Goal: Check status: Check status

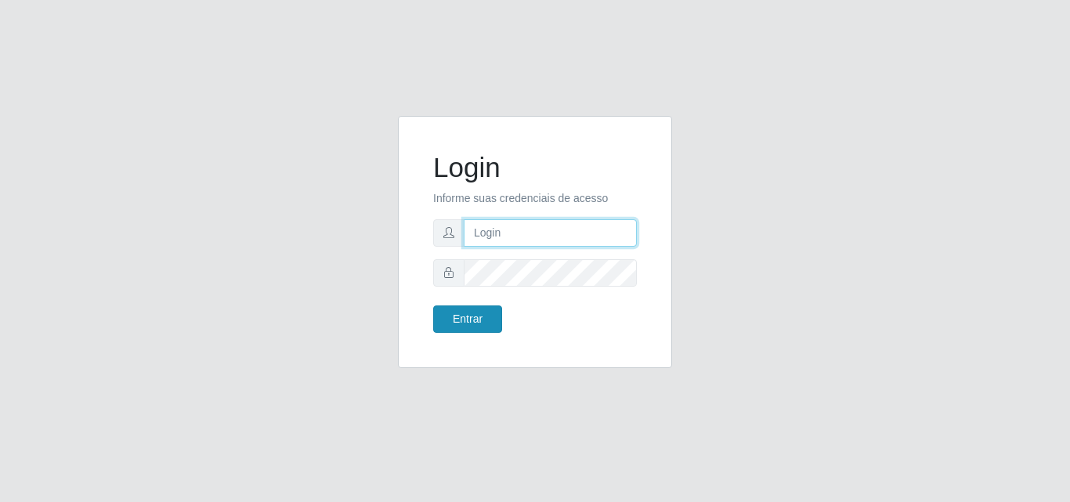
type input "[PERSON_NAME]"
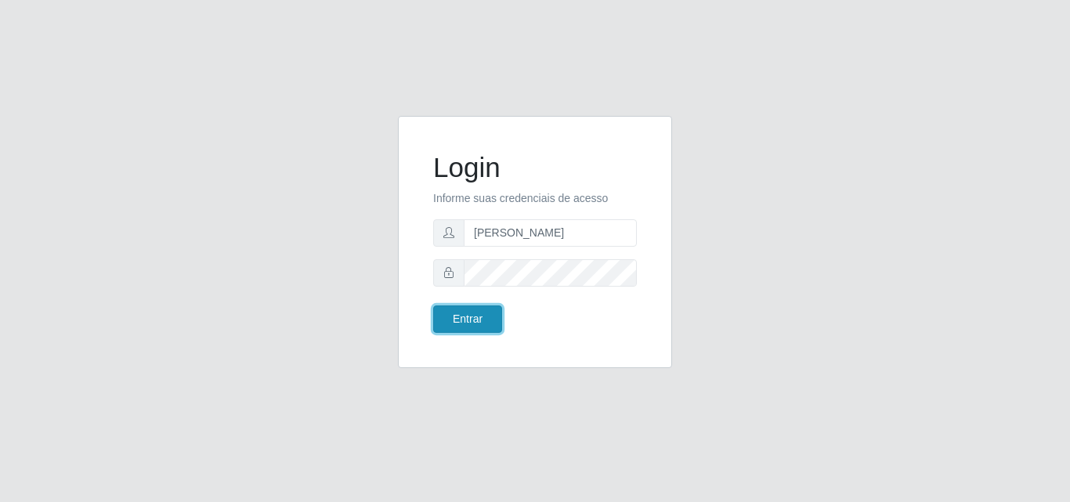
click at [476, 328] on button "Entrar" at bounding box center [467, 319] width 69 height 27
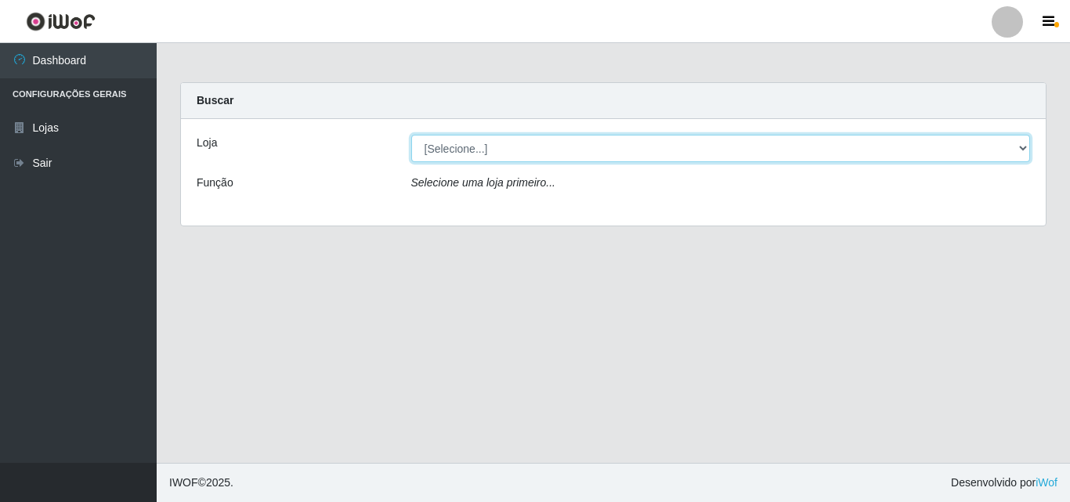
click at [509, 157] on select "[Selecione...] Supermercado [GEOGRAPHIC_DATA]" at bounding box center [721, 148] width 620 height 27
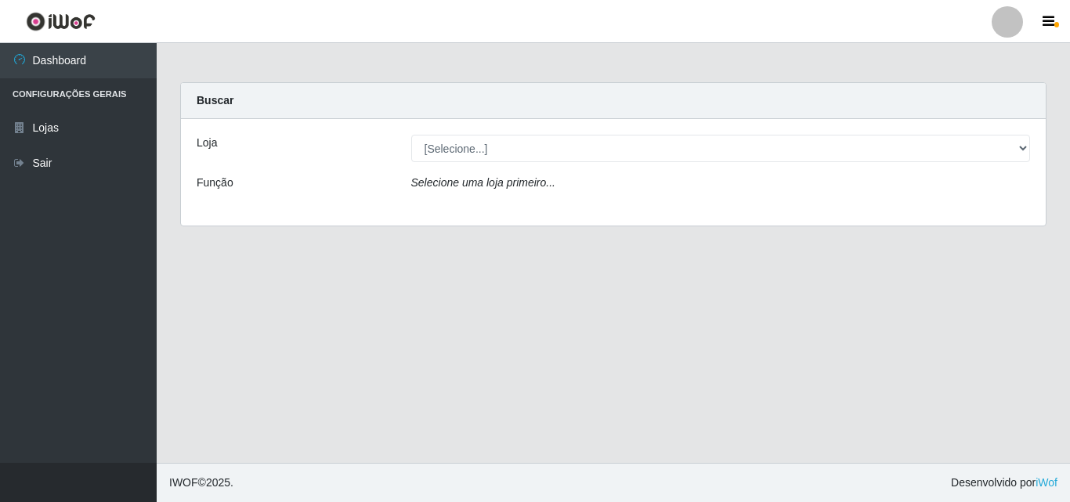
click at [518, 206] on div "Loja [Selecione...] Supermercado [GEOGRAPHIC_DATA] - Unidade Centro Função Sele…" at bounding box center [613, 172] width 865 height 107
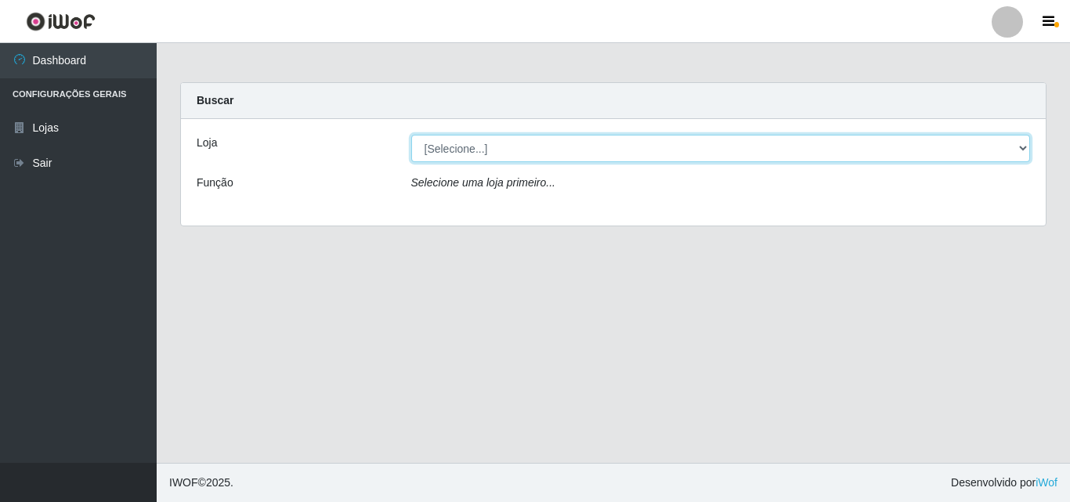
click at [504, 161] on select "[Selecione...] Supermercado [GEOGRAPHIC_DATA]" at bounding box center [721, 148] width 620 height 27
select select "166"
click at [411, 135] on select "[Selecione...] Supermercado [GEOGRAPHIC_DATA]" at bounding box center [721, 148] width 620 height 27
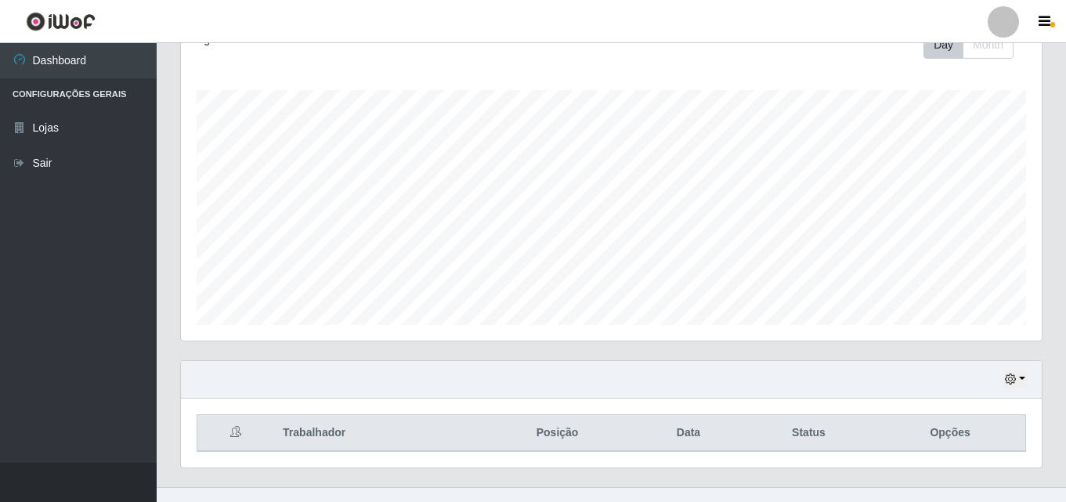
scroll to position [259, 0]
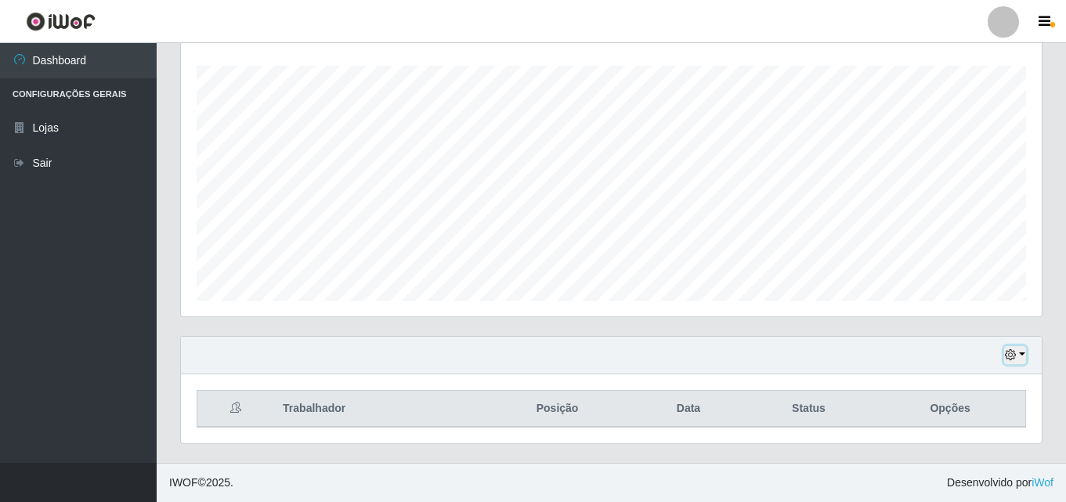
click at [1025, 355] on button "button" at bounding box center [1015, 355] width 22 height 18
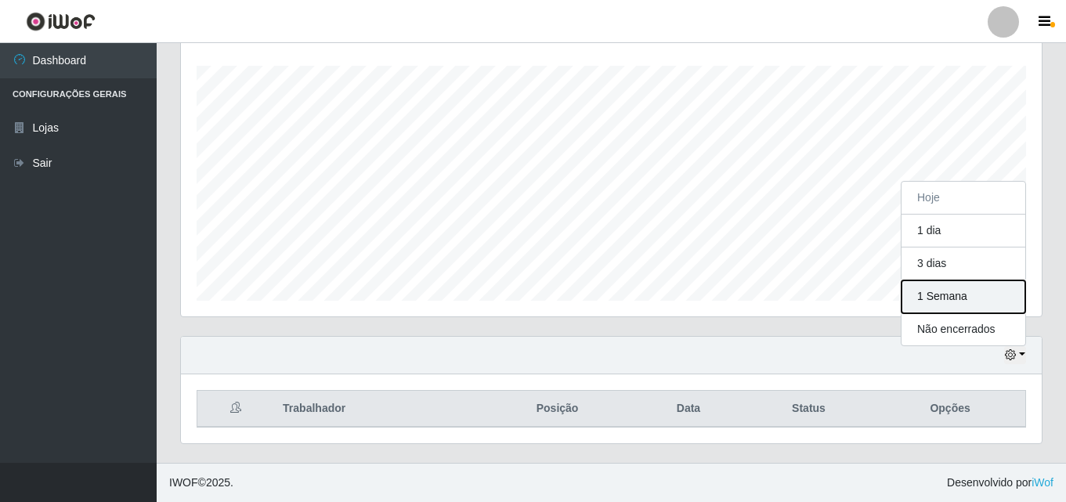
click at [979, 295] on button "1 Semana" at bounding box center [964, 297] width 124 height 33
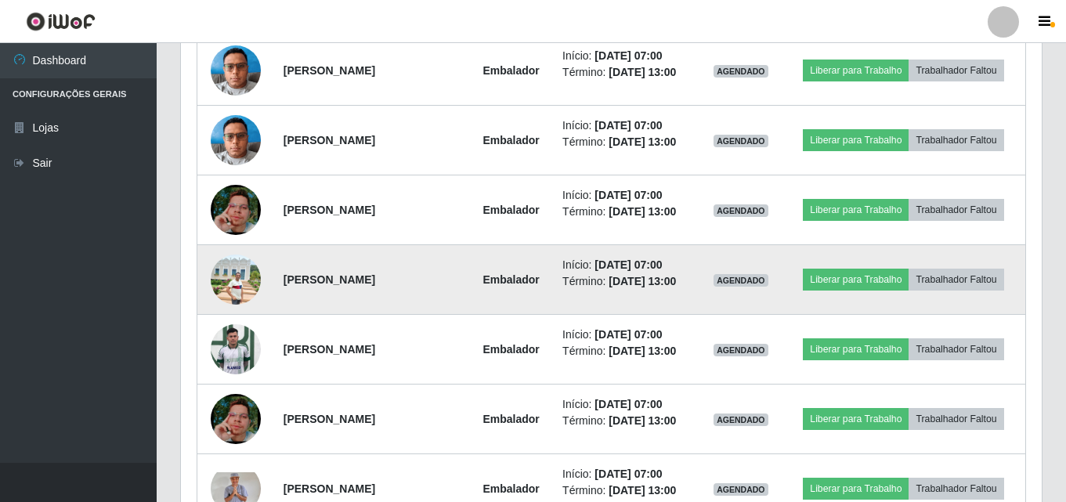
scroll to position [729, 0]
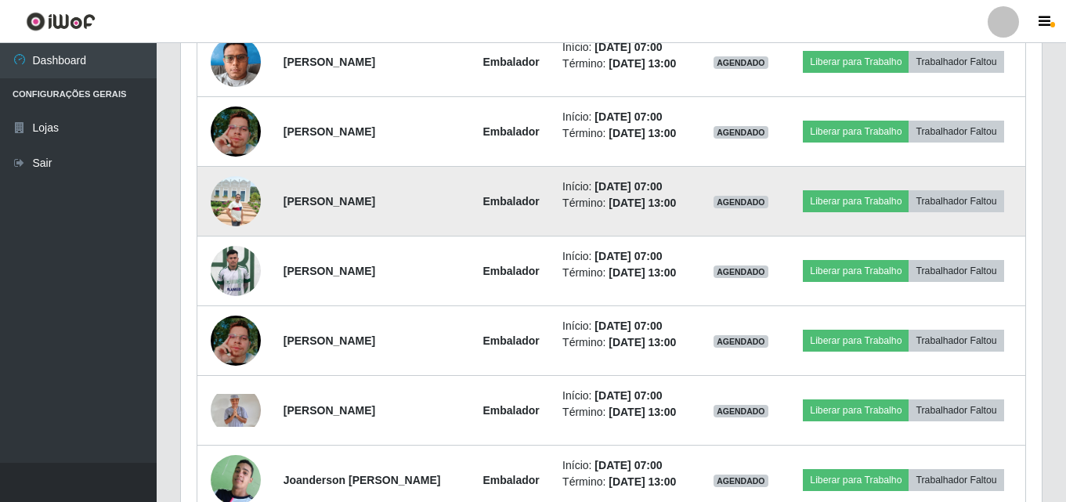
click at [238, 211] on img at bounding box center [236, 201] width 50 height 50
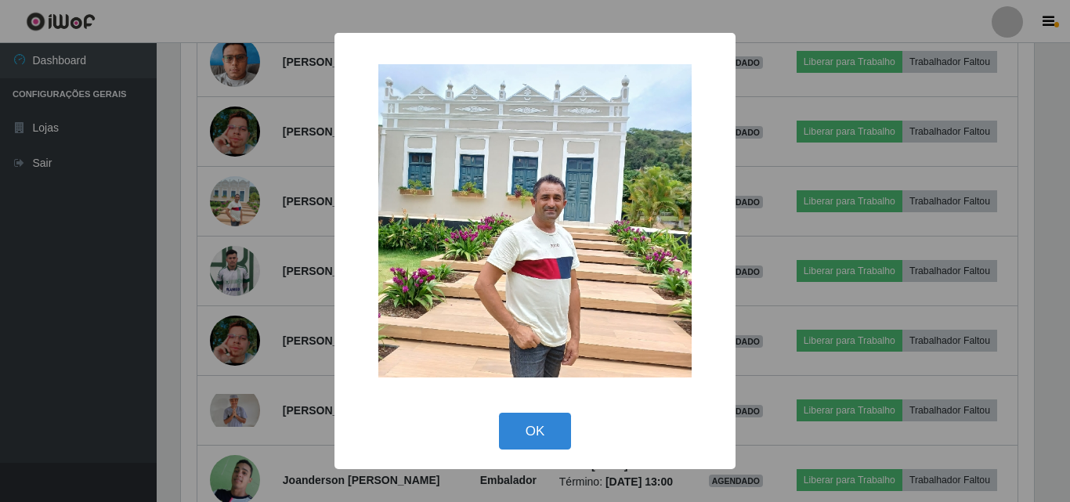
click at [168, 168] on div "× OK Cancel" at bounding box center [535, 251] width 1070 height 502
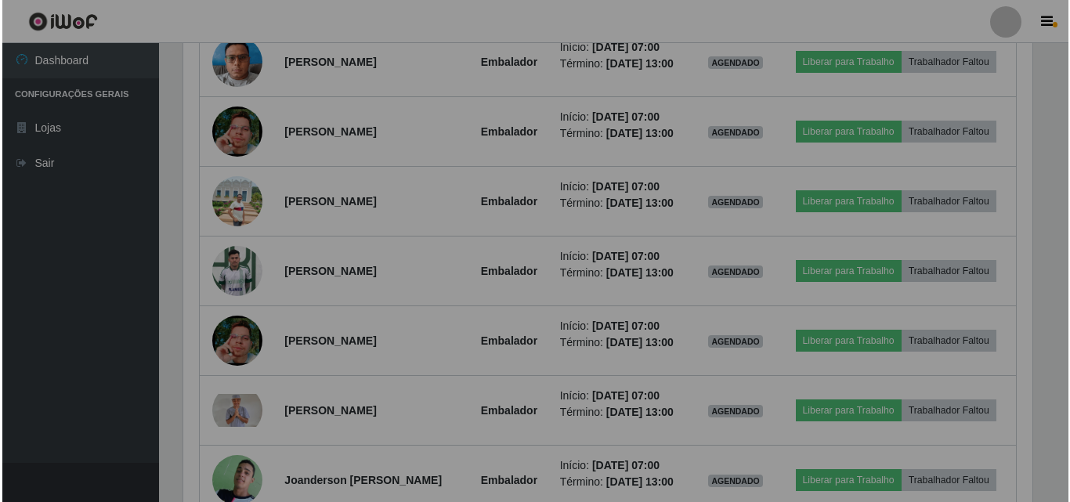
scroll to position [325, 861]
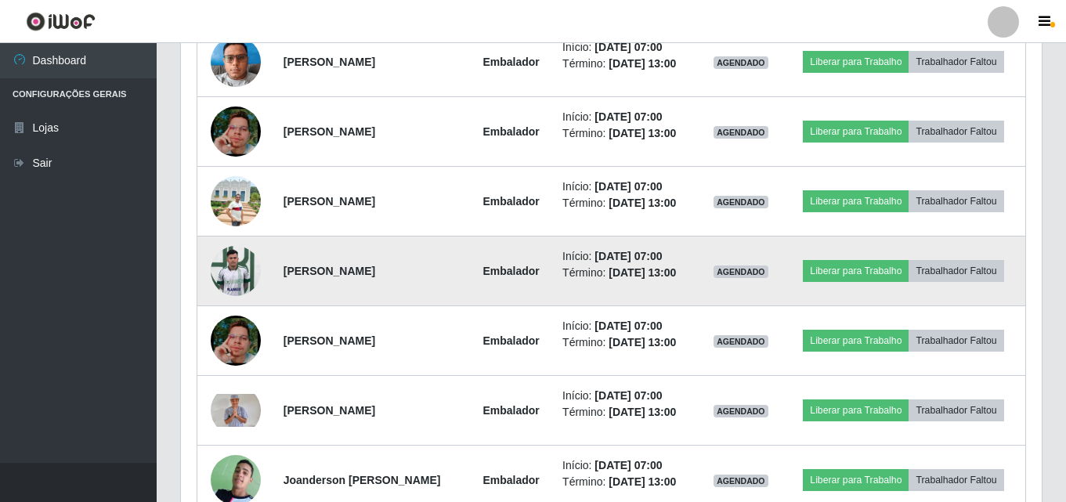
click at [215, 270] on img at bounding box center [236, 270] width 50 height 67
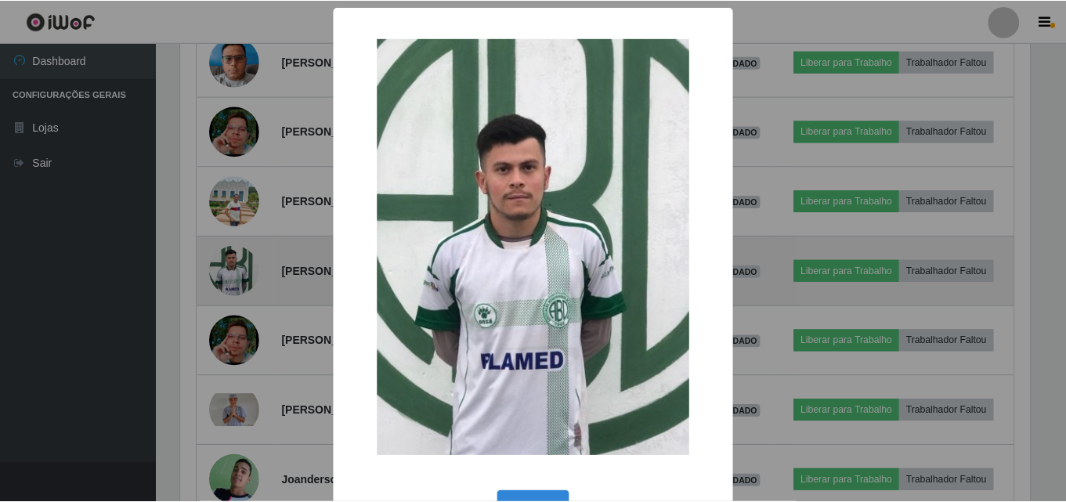
scroll to position [325, 853]
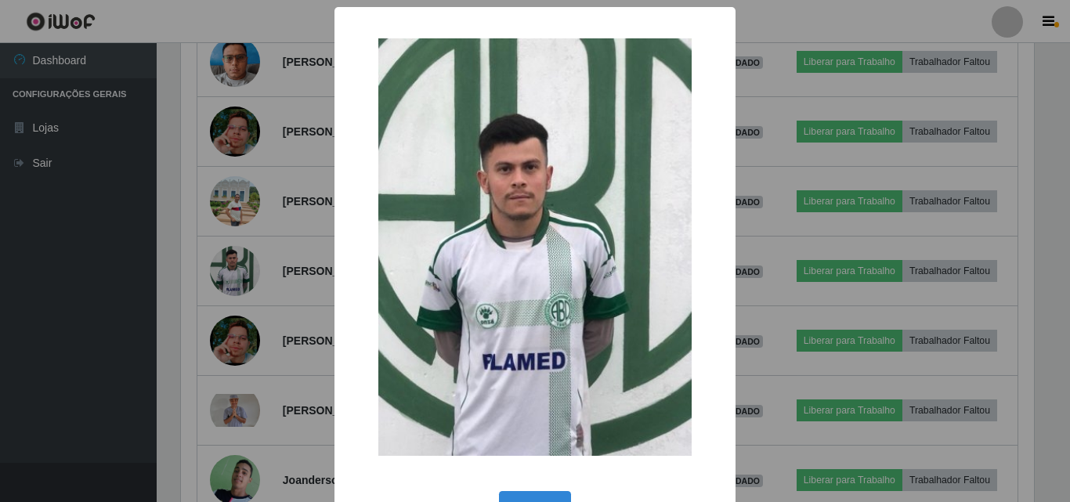
click at [173, 289] on div "× OK Cancel" at bounding box center [535, 251] width 1070 height 502
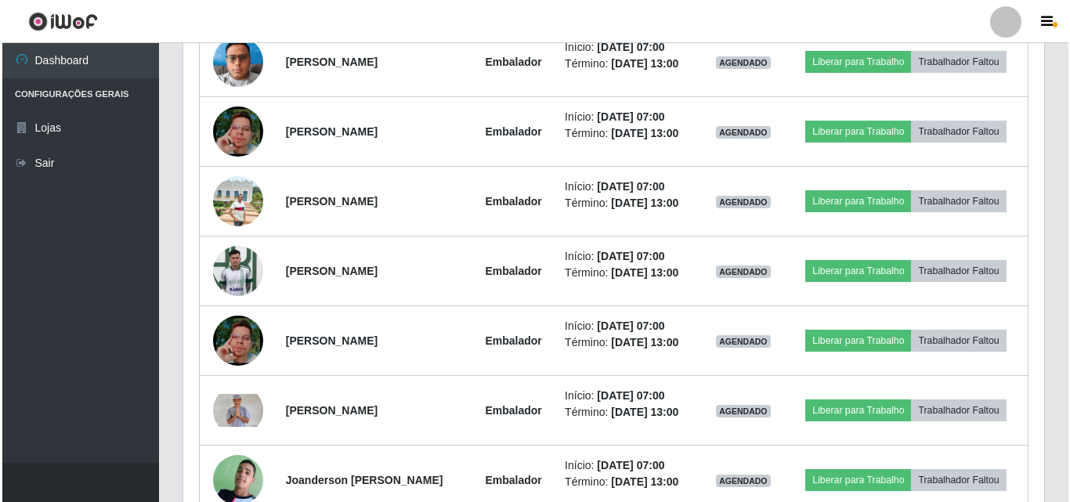
scroll to position [808, 0]
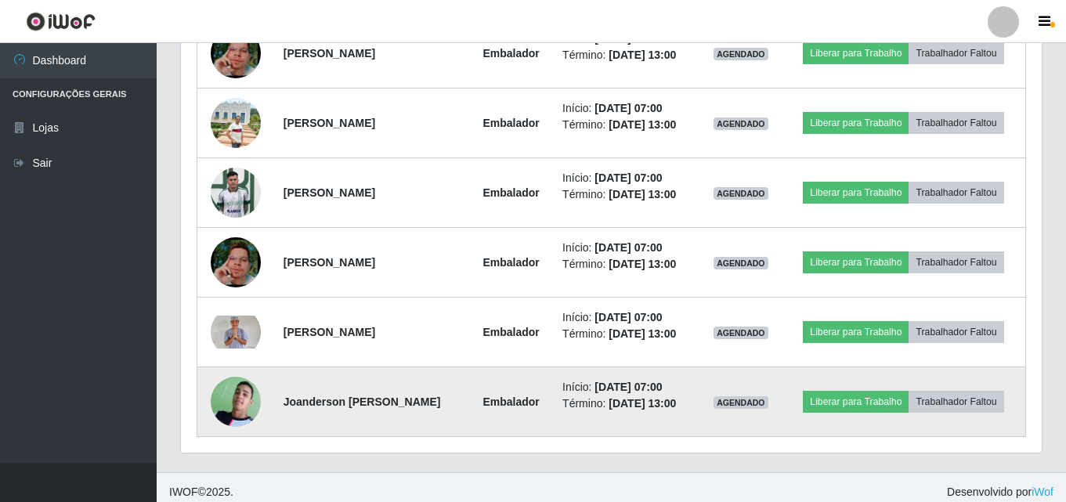
click at [220, 401] on img at bounding box center [236, 401] width 50 height 69
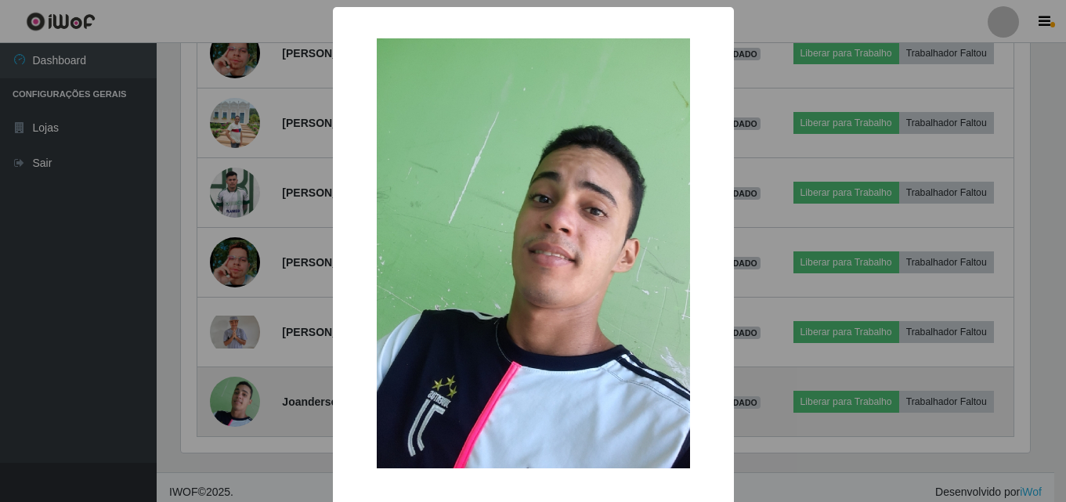
scroll to position [325, 853]
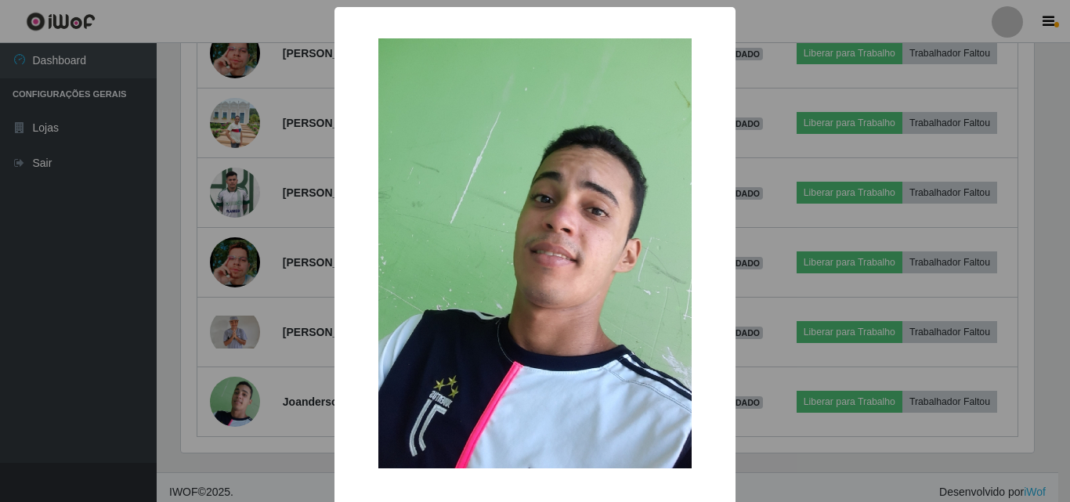
click at [161, 291] on div "× OK Cancel" at bounding box center [535, 251] width 1070 height 502
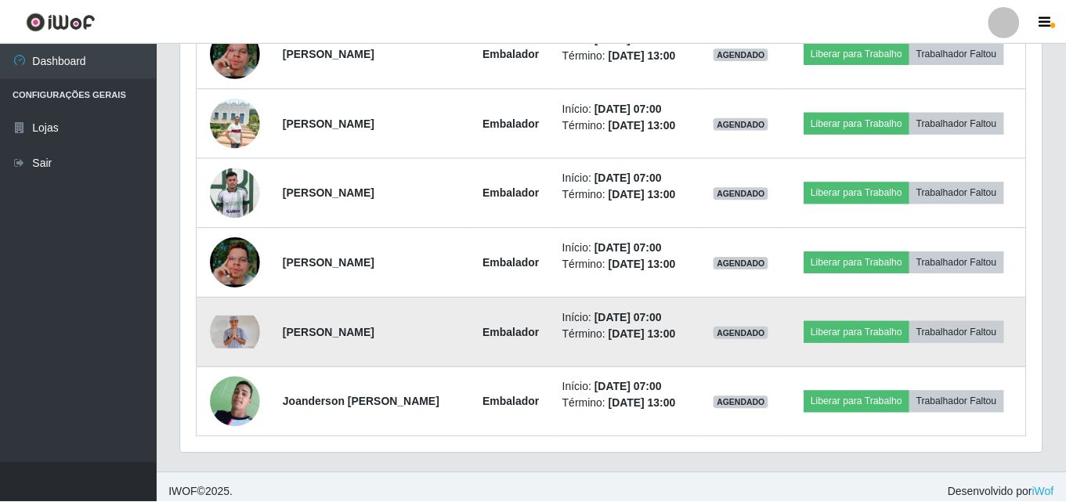
scroll to position [325, 861]
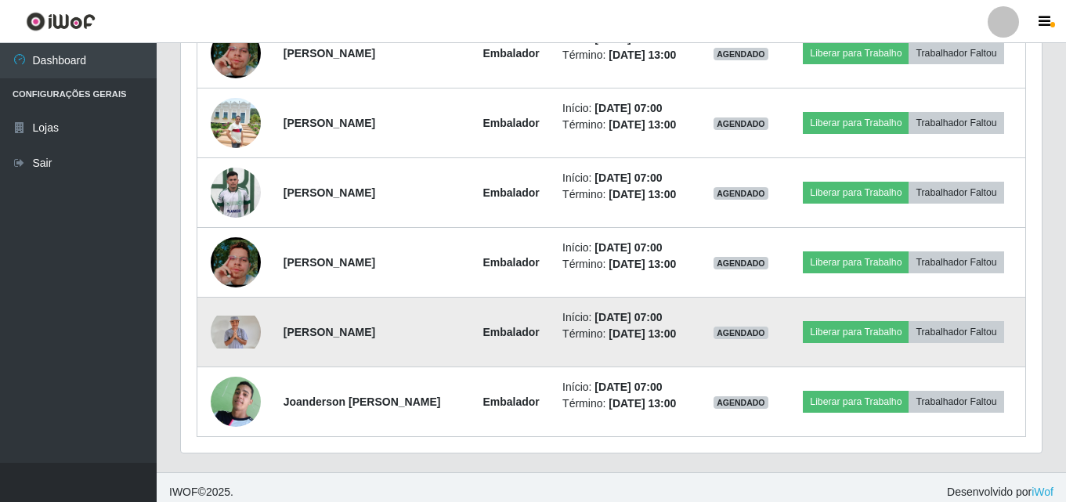
click at [218, 335] on img at bounding box center [236, 333] width 50 height 34
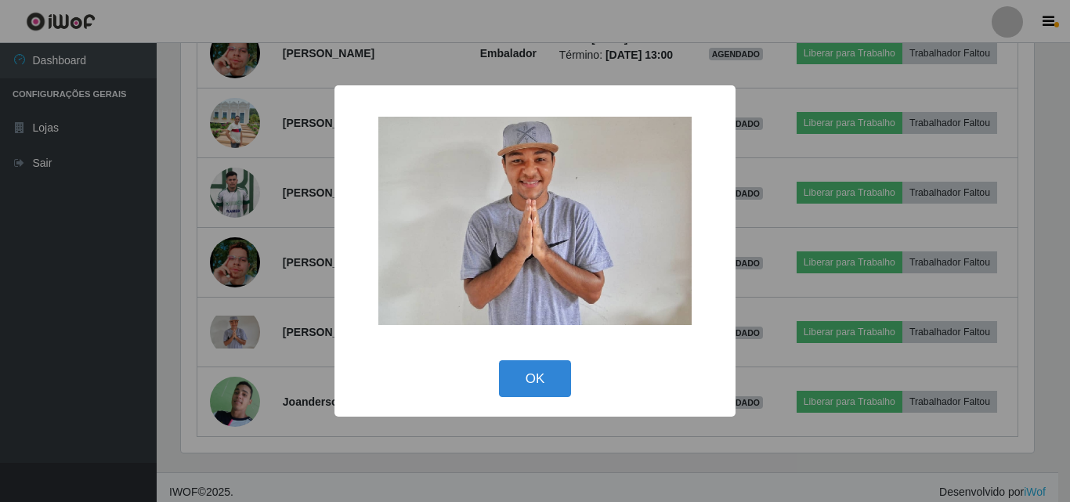
click at [169, 280] on div "× OK Cancel" at bounding box center [535, 251] width 1070 height 502
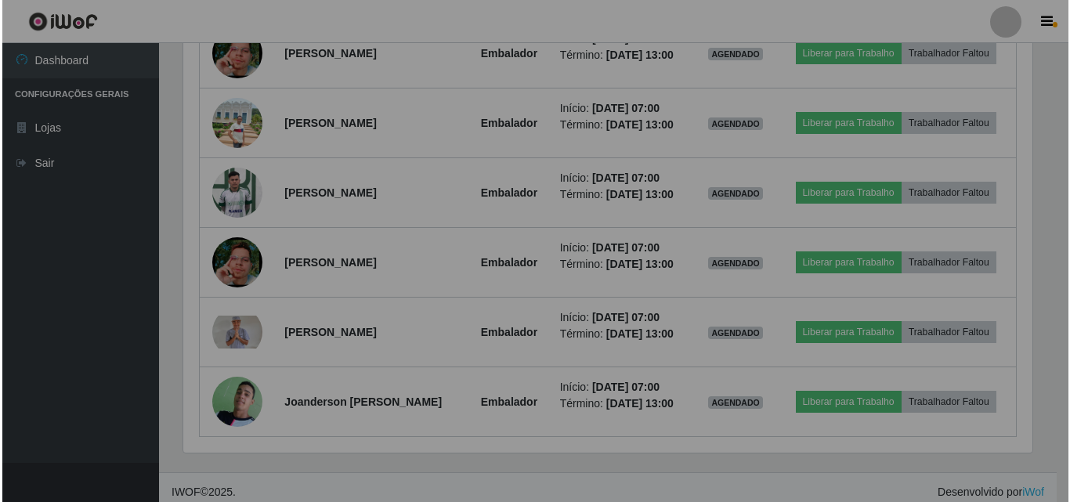
scroll to position [325, 861]
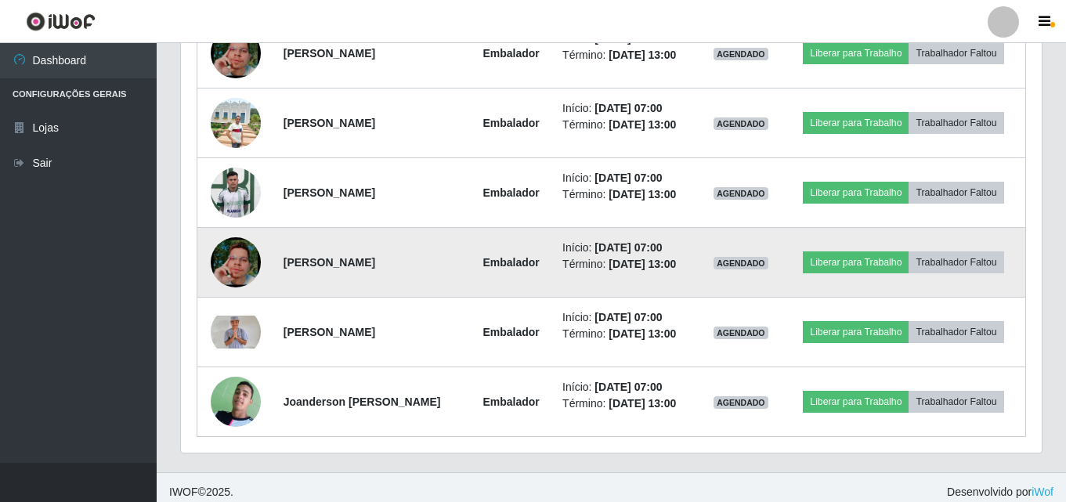
click at [213, 269] on img at bounding box center [236, 262] width 50 height 89
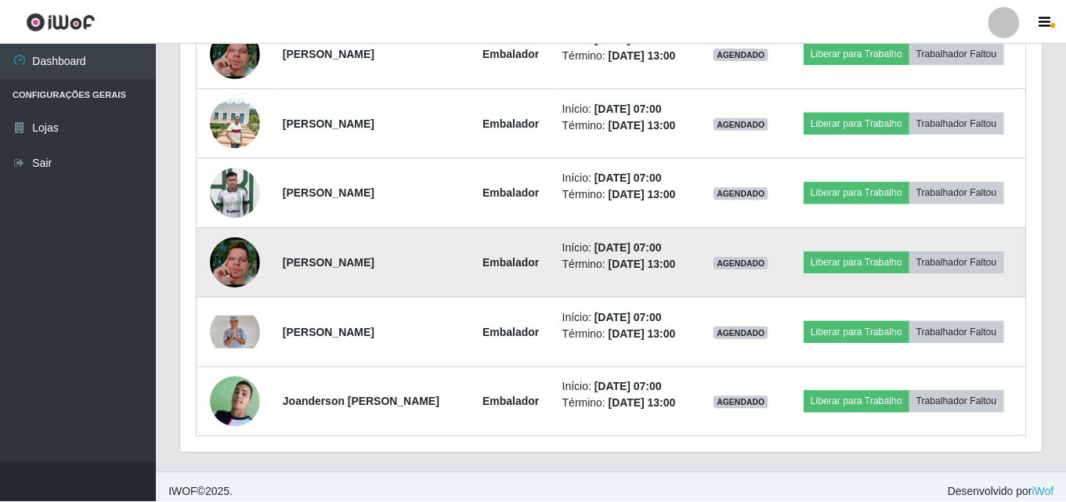
scroll to position [325, 853]
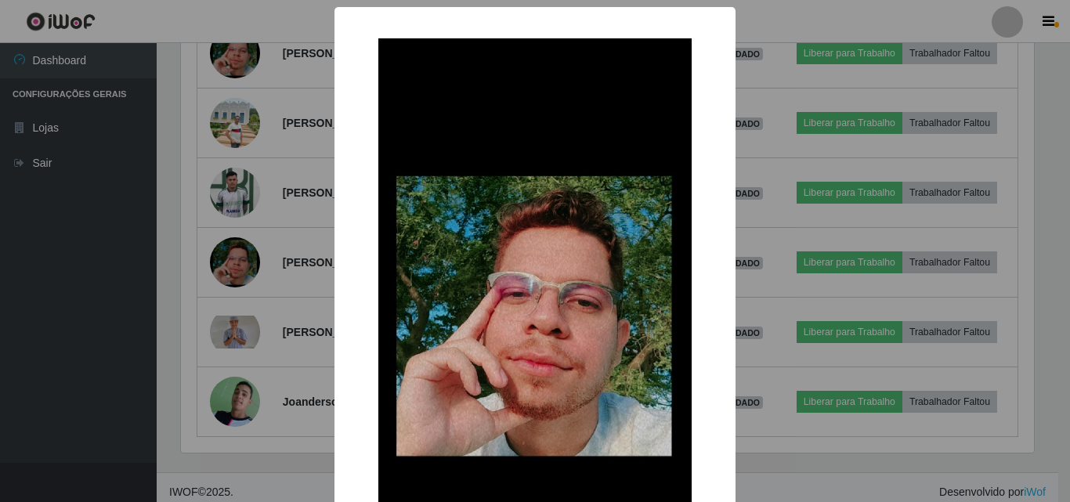
click at [184, 226] on div "× OK Cancel" at bounding box center [535, 251] width 1070 height 502
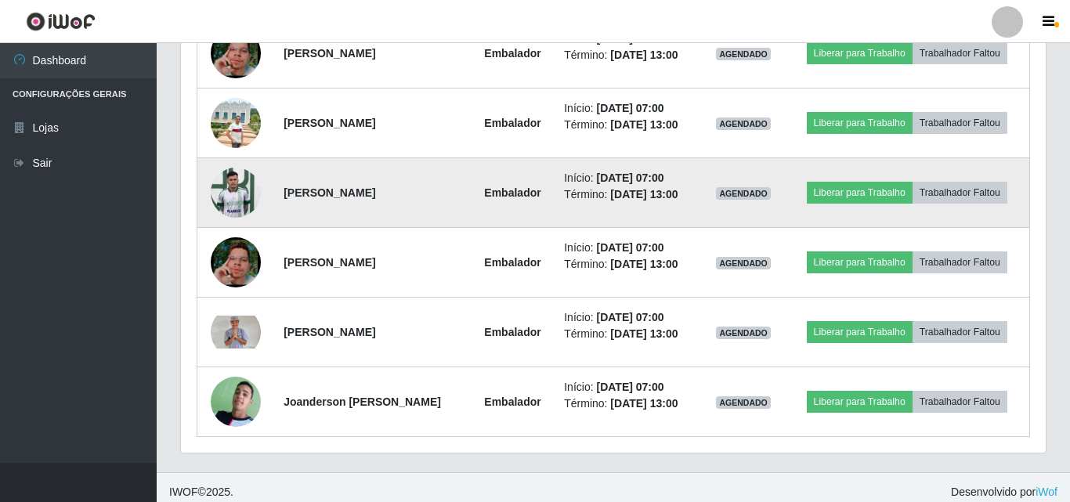
scroll to position [325, 861]
click at [232, 197] on img at bounding box center [236, 192] width 50 height 67
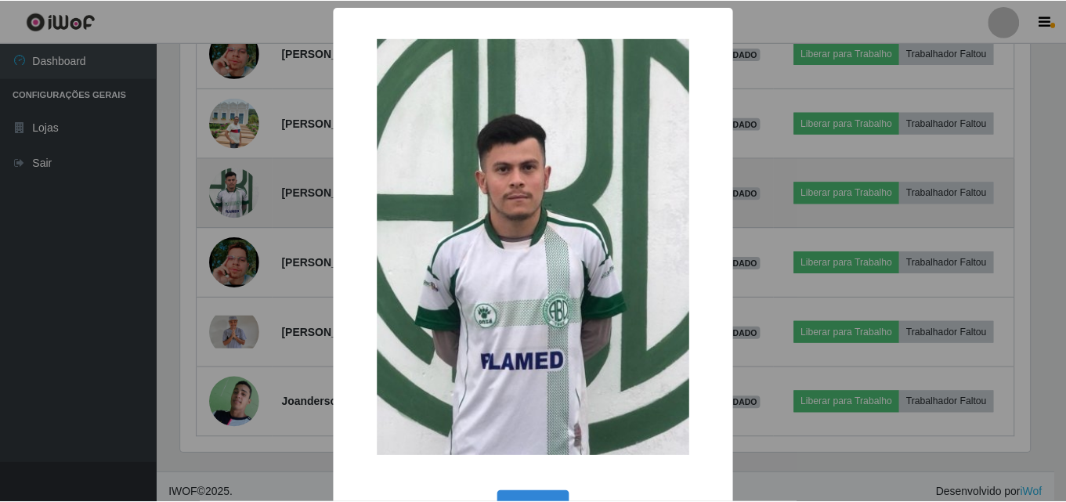
scroll to position [325, 853]
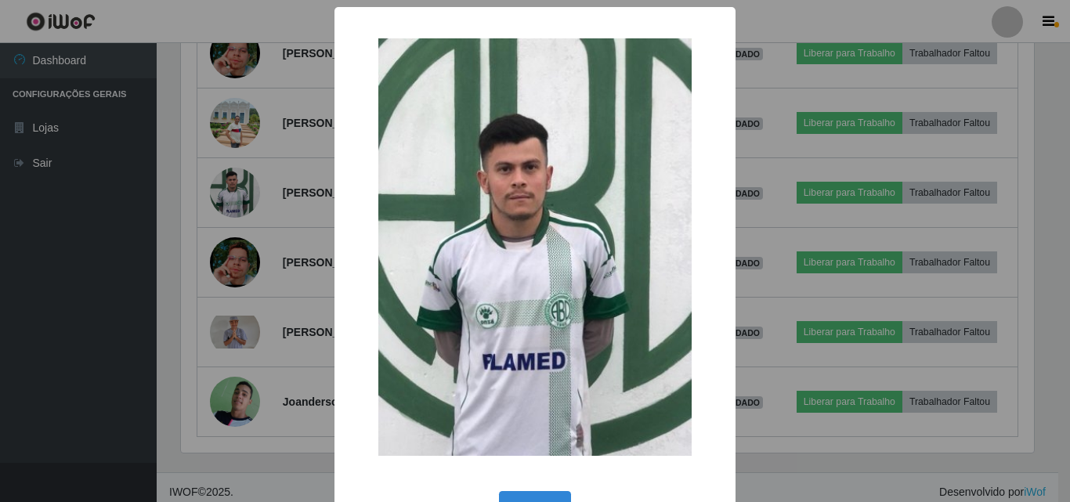
click at [183, 179] on div "× OK Cancel" at bounding box center [535, 251] width 1070 height 502
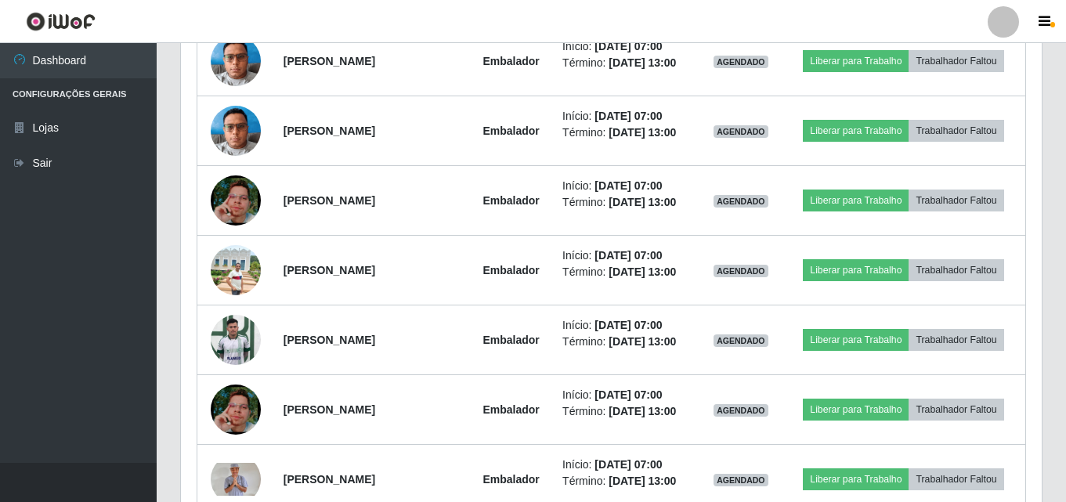
scroll to position [739, 0]
